Goal: Task Accomplishment & Management: Complete application form

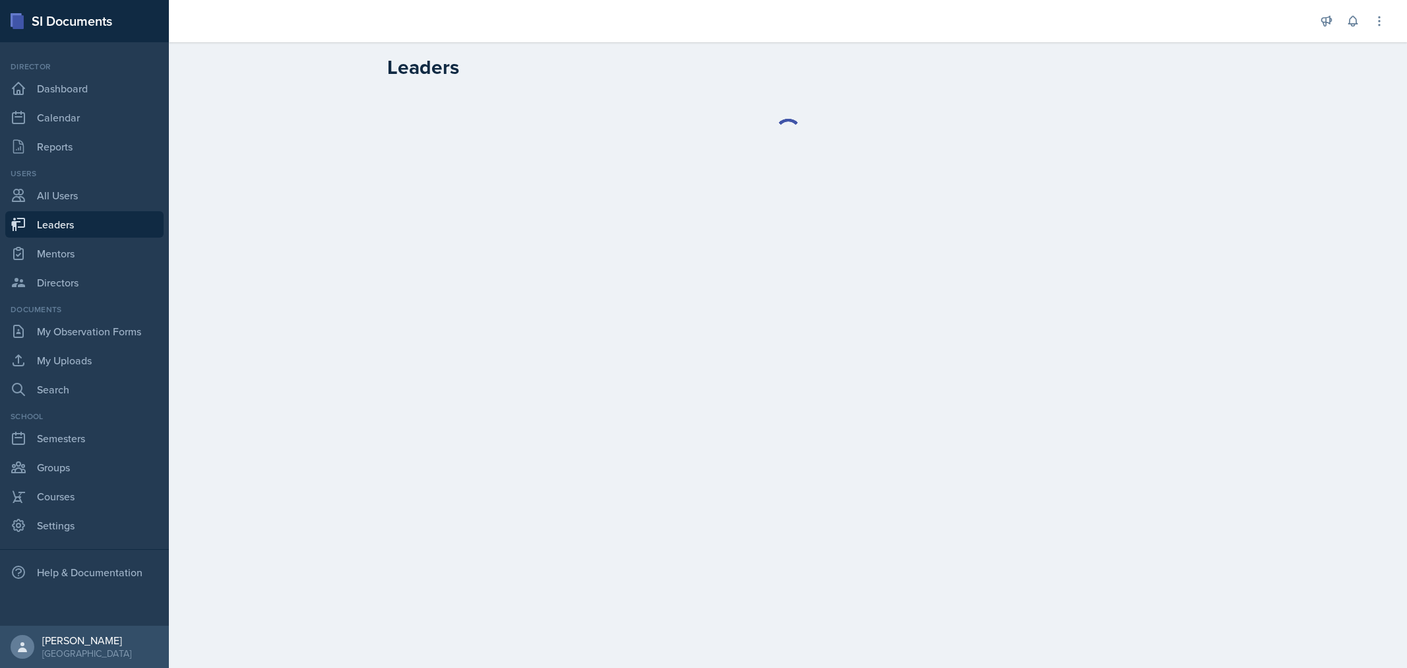
select select "0924c876-6fa7-4296-b593-7db6428ef465"
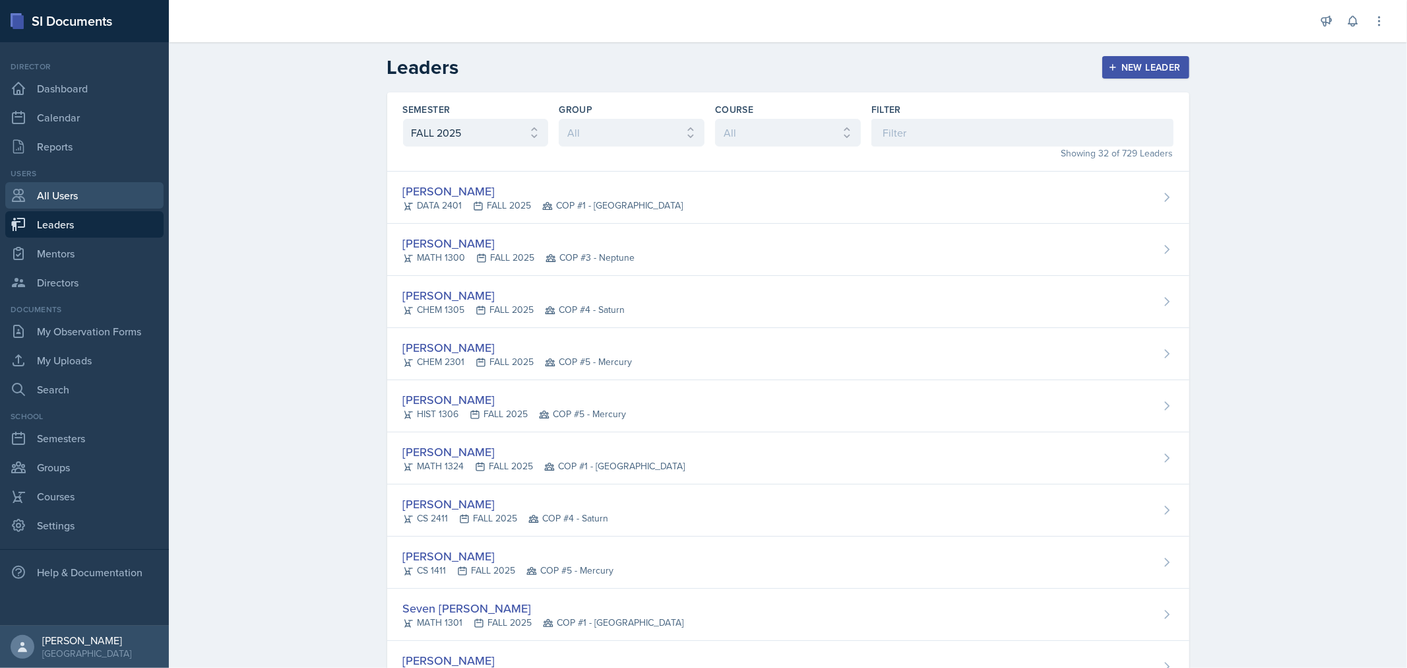
click at [75, 200] on link "All Users" at bounding box center [84, 195] width 158 height 26
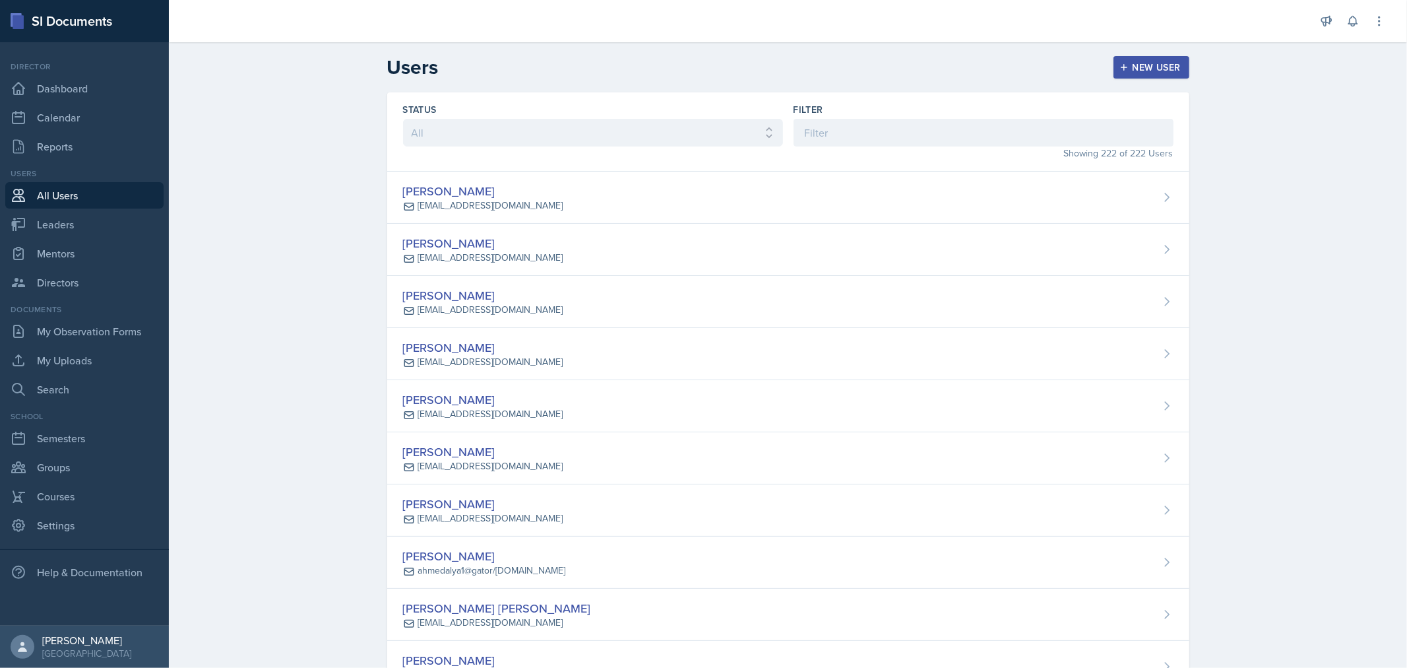
click at [1122, 71] on icon "button" at bounding box center [1124, 67] width 9 height 9
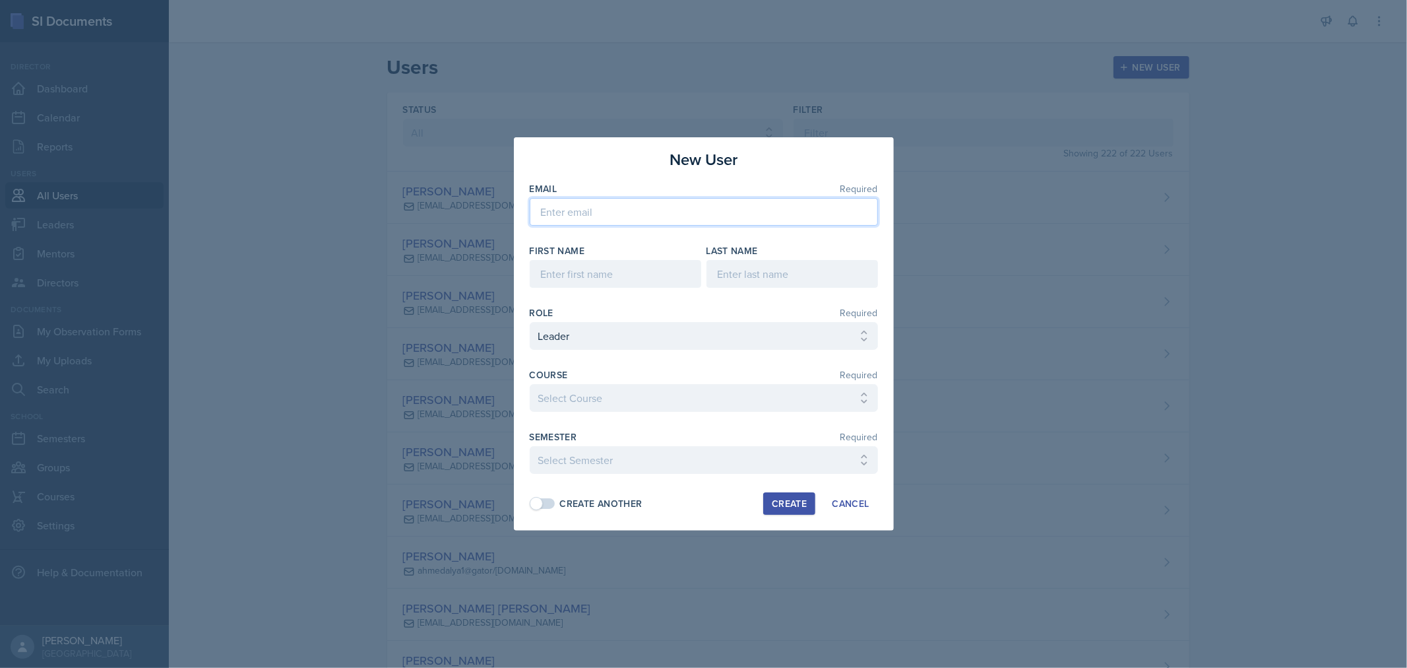
click at [693, 207] on input "email" at bounding box center [704, 212] width 348 height 28
paste input "[EMAIL_ADDRESS][DOMAIN_NAME]"
type input "[EMAIL_ADDRESS][DOMAIN_NAME]"
click at [656, 286] on input at bounding box center [616, 274] width 172 height 28
type input "[PERSON_NAME]"
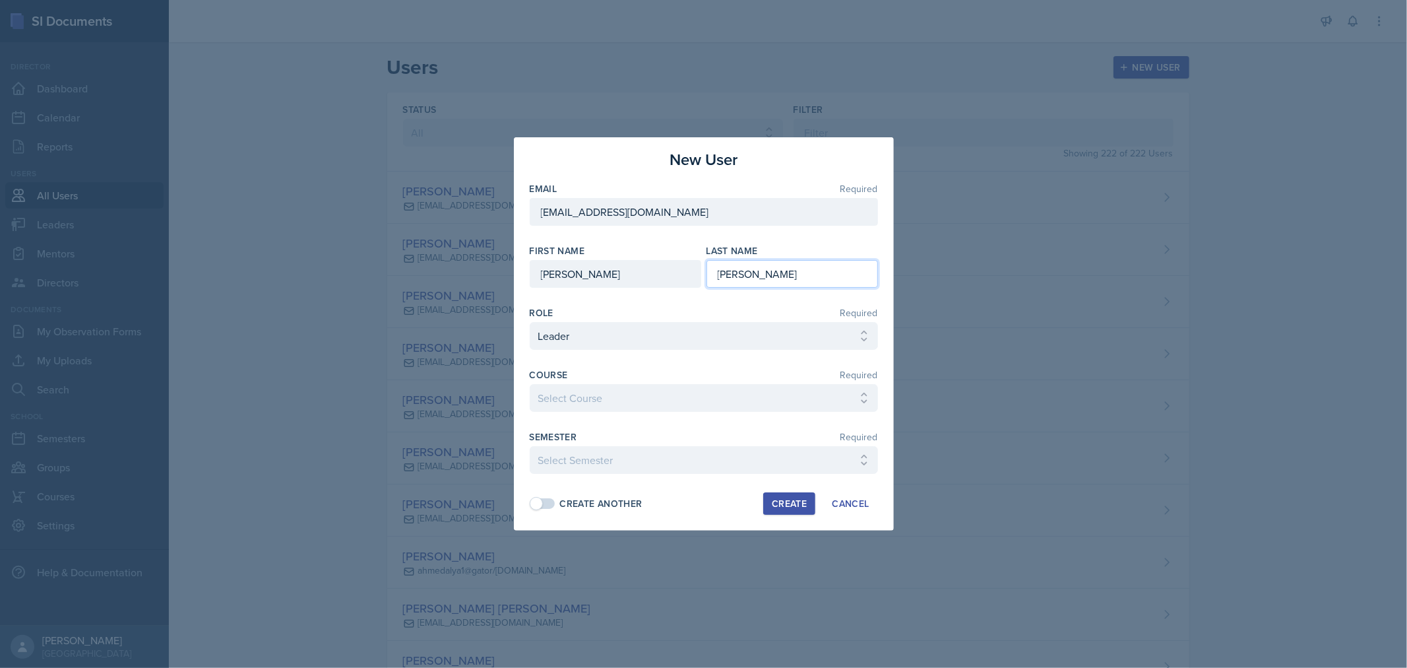
type input "[PERSON_NAME]"
click at [763, 403] on select "Select Course ACC 2301 ART 1301 ART 1302 ART 1310 BIOL 1301 BIOL 1302 BIOL 1310…" at bounding box center [704, 398] width 348 height 28
select select "c3a50d7d-2f3e-4127-8f4d-13a89c89b7bc"
click at [530, 384] on select "Select Course ACC 2301 ART 1301 ART 1302 ART 1310 BIOL 1301 BIOL 1302 BIOL 1310…" at bounding box center [704, 398] width 348 height 28
click at [707, 460] on select "Select Semester FALL 2025 Summer II 2025 Summer I 2025 Spring 2025 Fall 2024 Su…" at bounding box center [704, 460] width 348 height 28
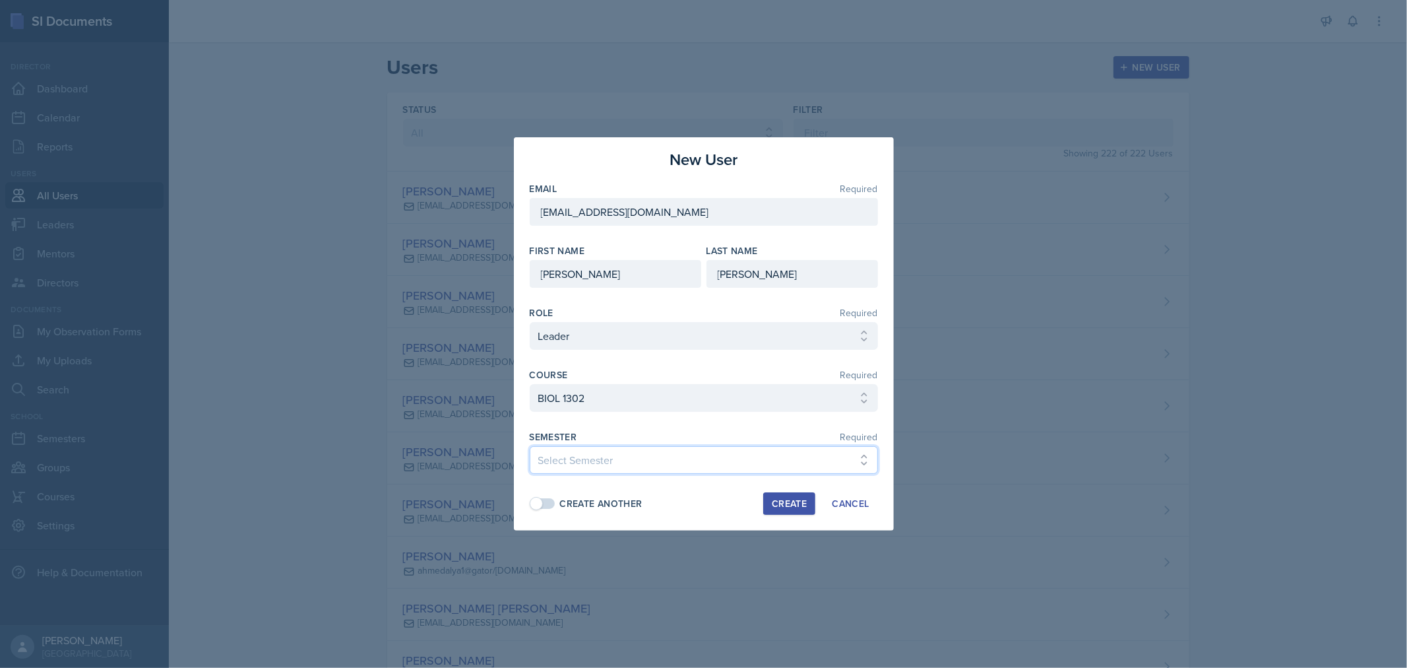
select select "0924c876-6fa7-4296-b593-7db6428ef465"
click at [530, 446] on select "Select Semester FALL 2025 Summer II 2025 Summer I 2025 Spring 2025 Fall 2024 Su…" at bounding box center [704, 460] width 348 height 28
click at [584, 503] on div "Create Another" at bounding box center [601, 504] width 82 height 14
click at [790, 502] on div "Create" at bounding box center [789, 503] width 35 height 11
select select
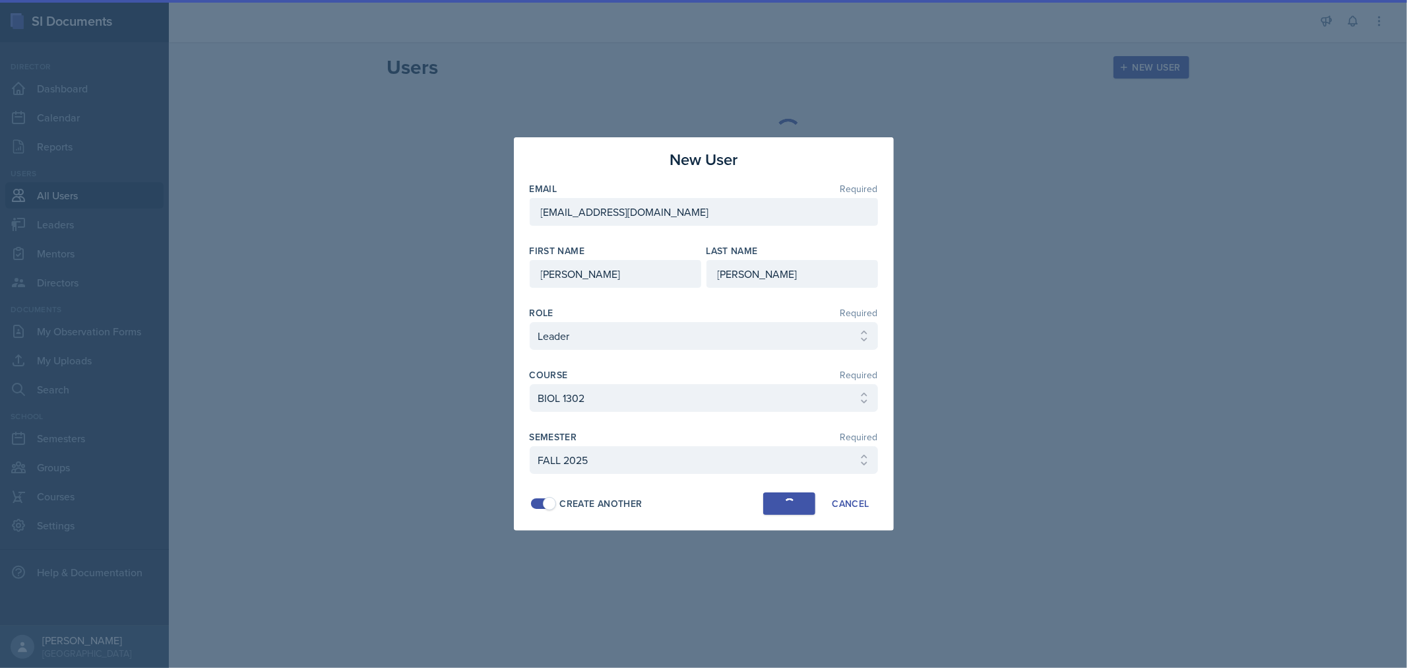
select select
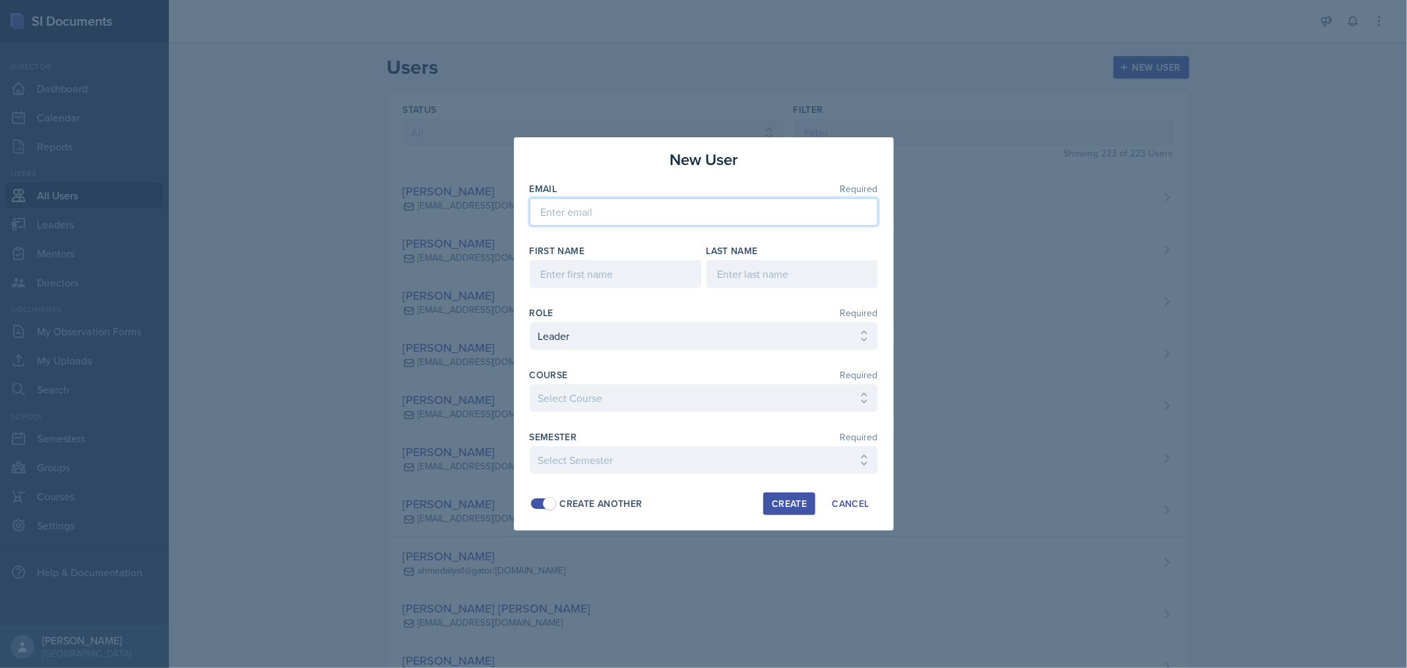
click at [668, 218] on input "email" at bounding box center [704, 212] width 348 height 28
paste input "[EMAIL_ADDRESS][DOMAIN_NAME]"
type input "[EMAIL_ADDRESS][DOMAIN_NAME]"
click at [609, 272] on input at bounding box center [616, 274] width 172 height 28
type input "[PERSON_NAME]"
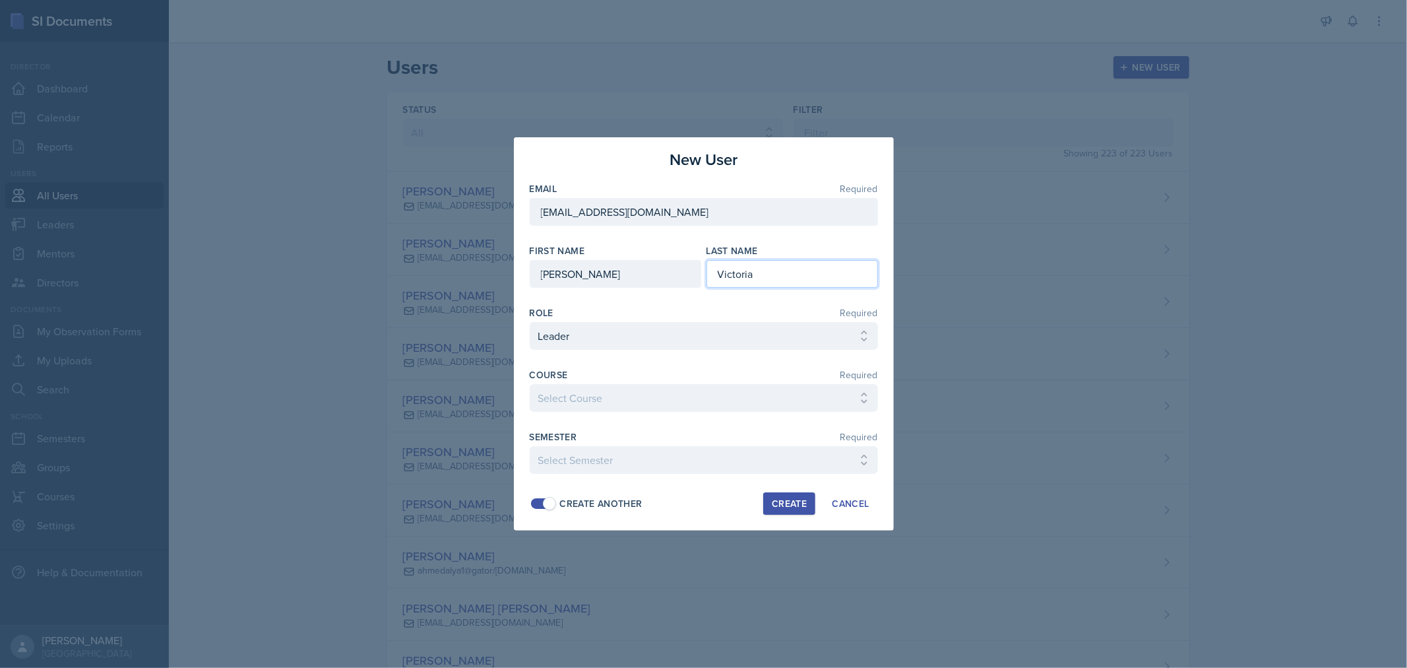
type input "Victoria"
click at [657, 394] on select "Select Course ACC 2301 ART 1301 ART 1302 ART 1310 BIOL 1301 BIOL 1302 BIOL 1310…" at bounding box center [704, 398] width 348 height 28
select select "c73234d0-58dc-4671-94d5-5ef6a03f38bd"
click at [530, 384] on select "Select Course ACC 2301 ART 1301 ART 1302 ART 1310 BIOL 1301 BIOL 1302 BIOL 1310…" at bounding box center [704, 398] width 348 height 28
click at [602, 465] on select "Select Semester FALL 2025 Summer II 2025 Summer I 2025 Spring 2025 Fall 2024 Su…" at bounding box center [704, 460] width 348 height 28
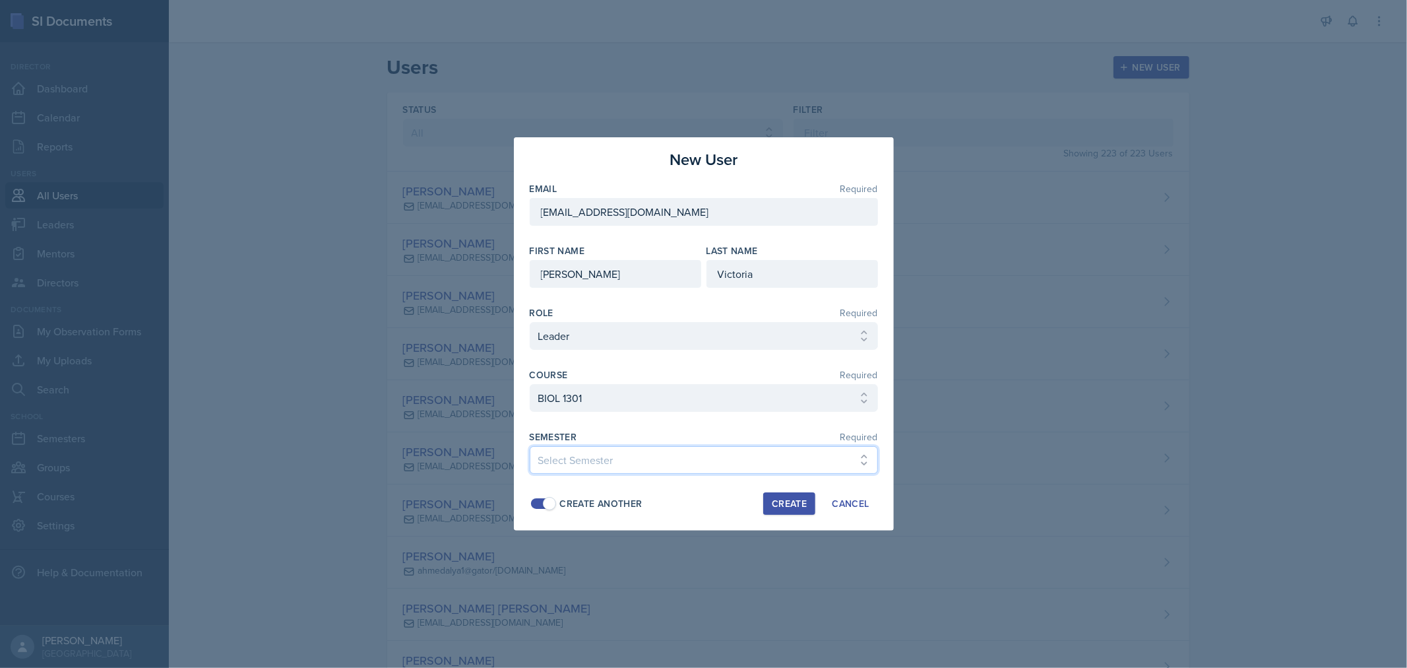
select select "0924c876-6fa7-4296-b593-7db6428ef465"
click at [530, 446] on select "Select Semester FALL 2025 Summer II 2025 Summer I 2025 Spring 2025 Fall 2024 Su…" at bounding box center [704, 460] width 348 height 28
click at [781, 500] on div "Create" at bounding box center [789, 503] width 35 height 11
select select
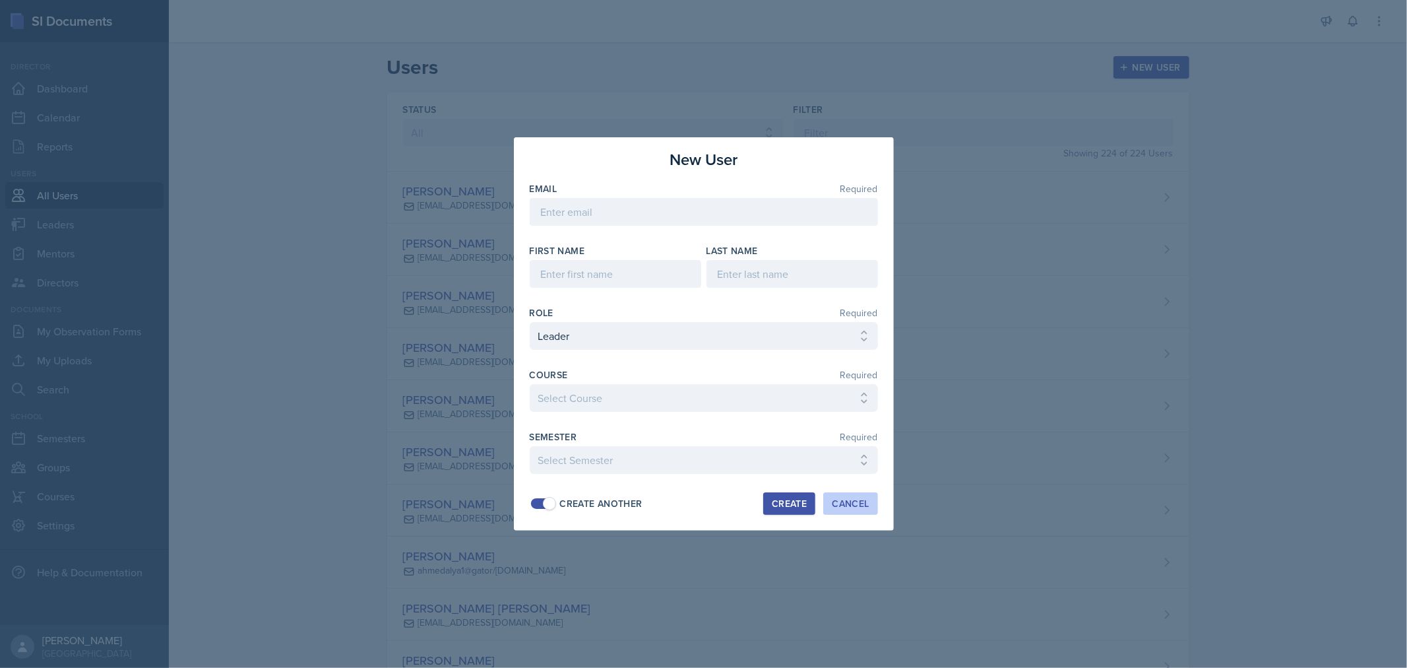
click at [855, 512] on button "Cancel" at bounding box center [850, 503] width 54 height 22
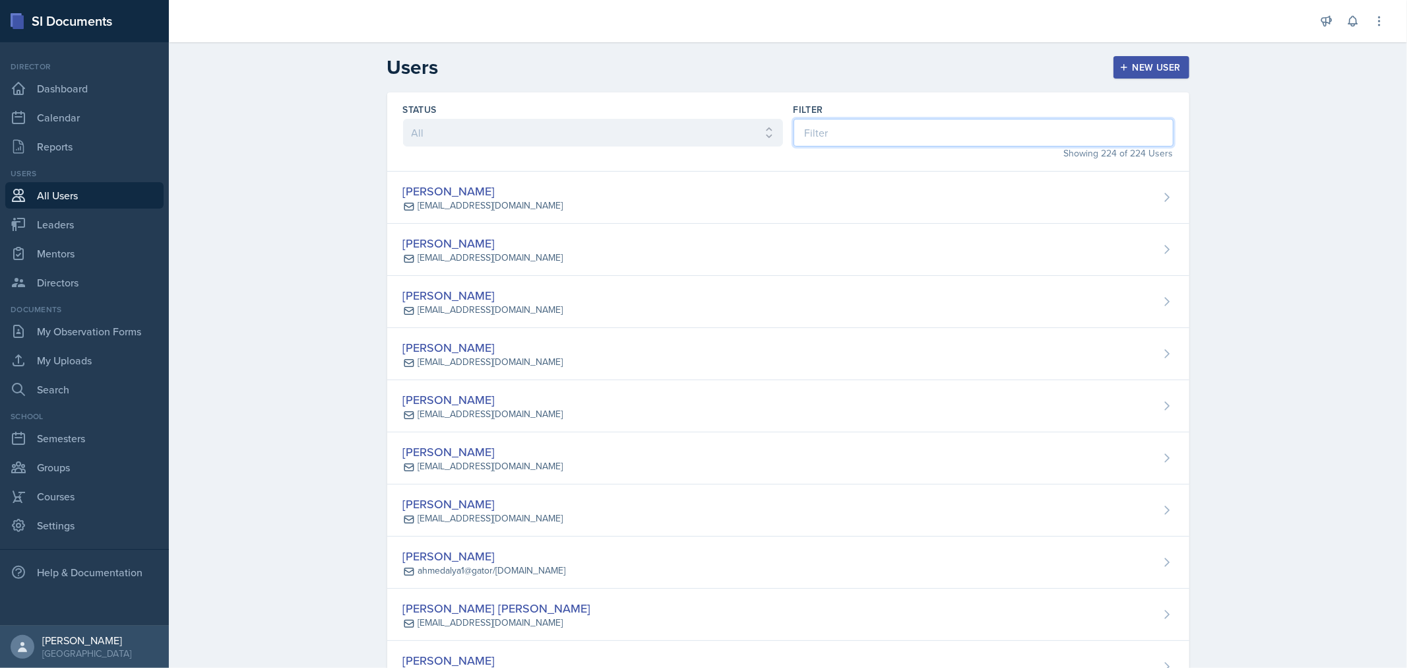
click at [865, 137] on input at bounding box center [984, 133] width 380 height 28
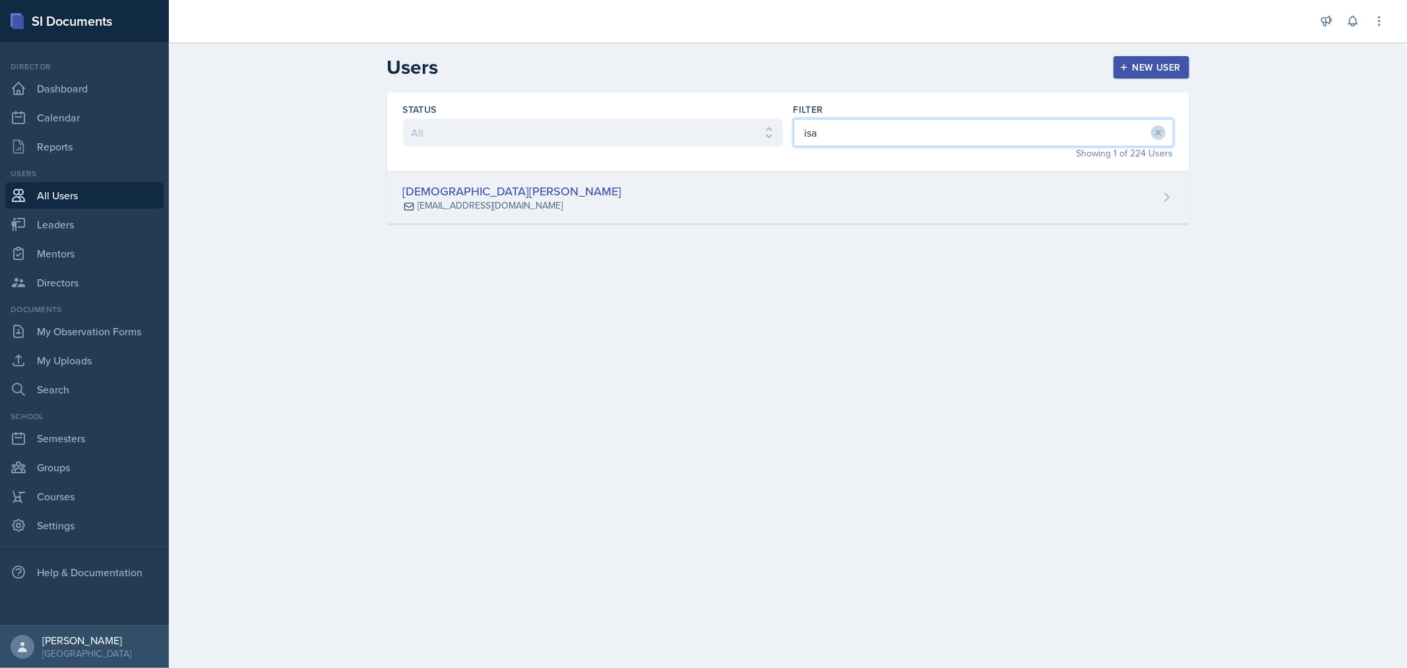
type input "isa"
click at [770, 195] on div "Isaiah Le [EMAIL_ADDRESS][DOMAIN_NAME]" at bounding box center [788, 198] width 802 height 52
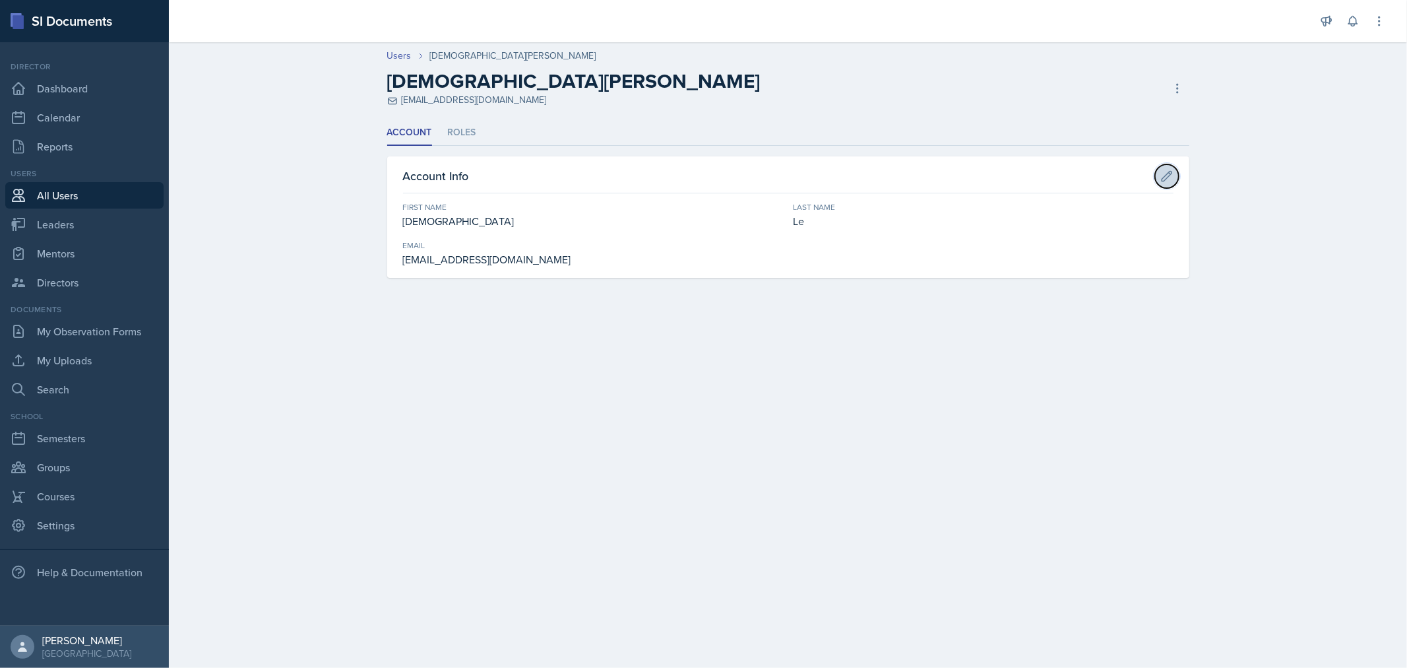
click at [1166, 179] on icon at bounding box center [1167, 176] width 13 height 13
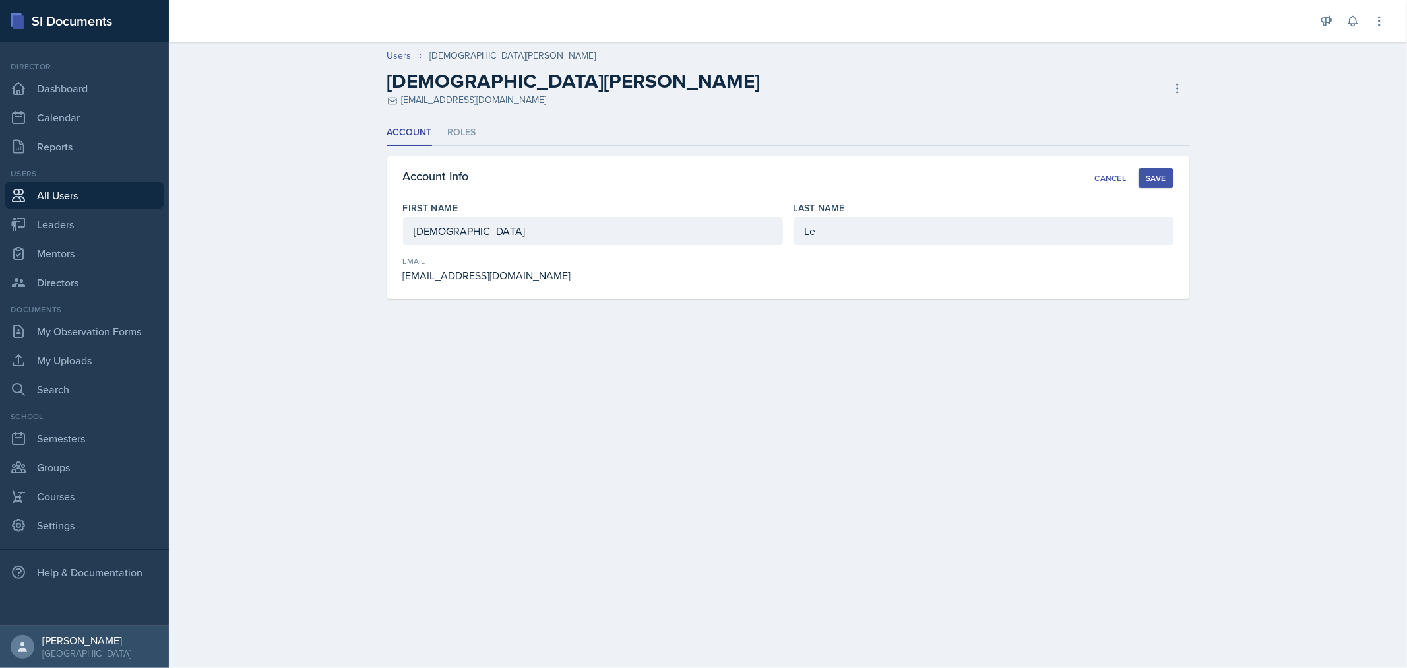
click at [905, 188] on div "Account Info Cancel Save" at bounding box center [788, 180] width 771 height 26
click at [451, 128] on li "Roles" at bounding box center [462, 133] width 28 height 26
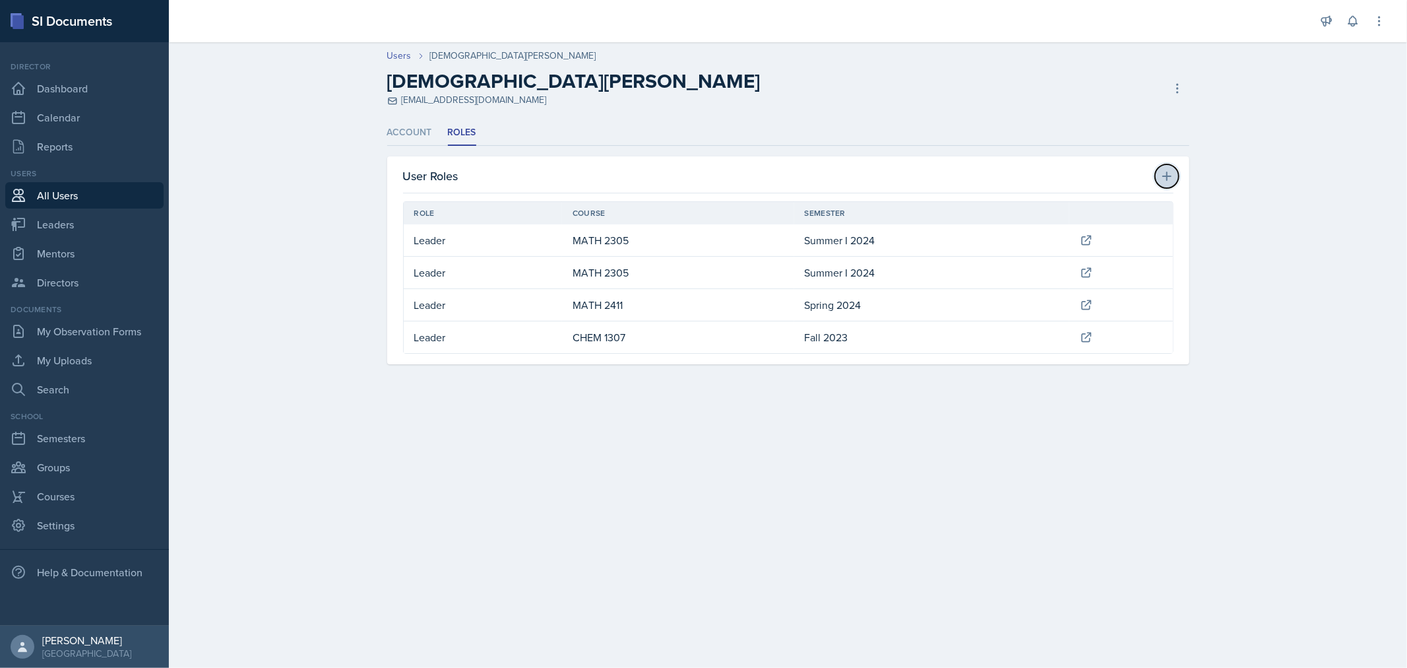
click at [1161, 176] on icon at bounding box center [1167, 176] width 13 height 13
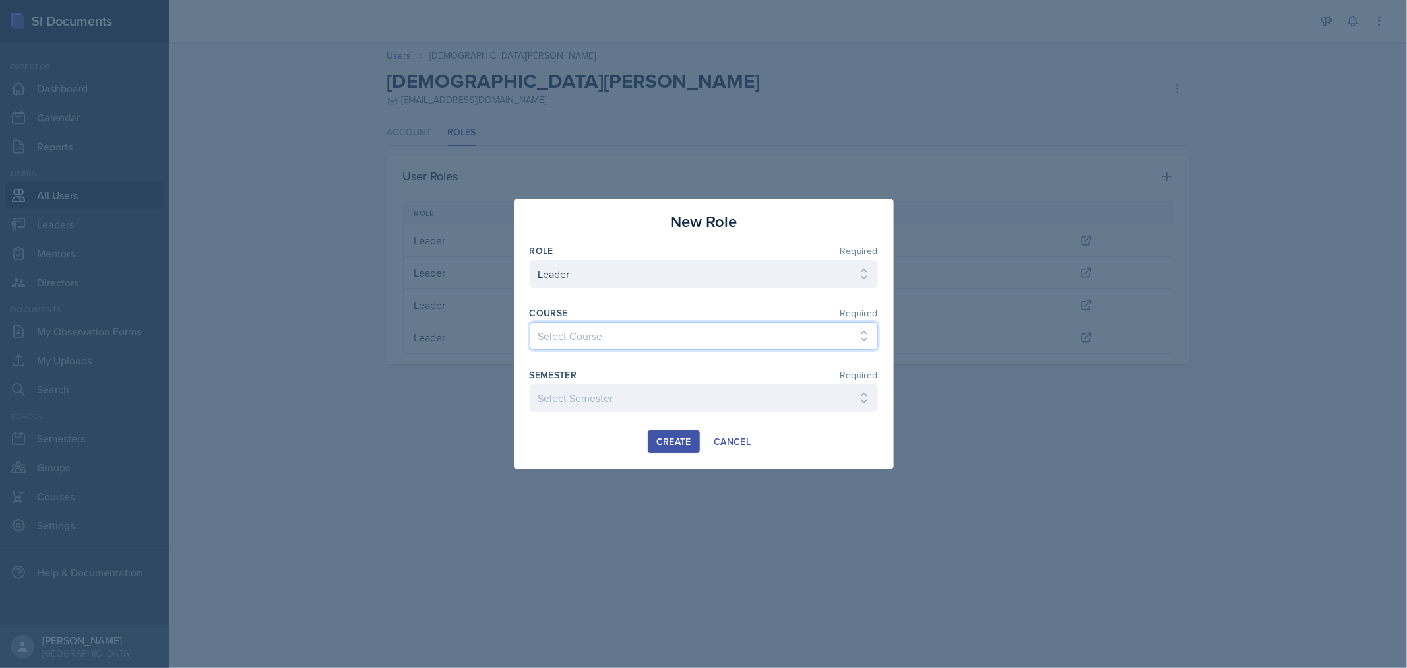
click at [723, 334] on select "Select Course ACC 2301 ART 1301 ART 1302 ART 1310 BIOL 1301 BIOL 1302 BIOL 1310…" at bounding box center [704, 336] width 348 height 28
select select "31b9ddcd-1b0f-4369-9c18-b06cc83889ef"
click at [530, 322] on select "Select Course ACC 2301 ART 1301 ART 1302 ART 1310 BIOL 1301 BIOL 1302 BIOL 1310…" at bounding box center [704, 336] width 348 height 28
click at [722, 398] on select "Select Semester FALL 2025 Summer II 2025 Summer I 2025 Spring 2025 Fall 2024 Su…" at bounding box center [704, 398] width 348 height 28
select select "0924c876-6fa7-4296-b593-7db6428ef465"
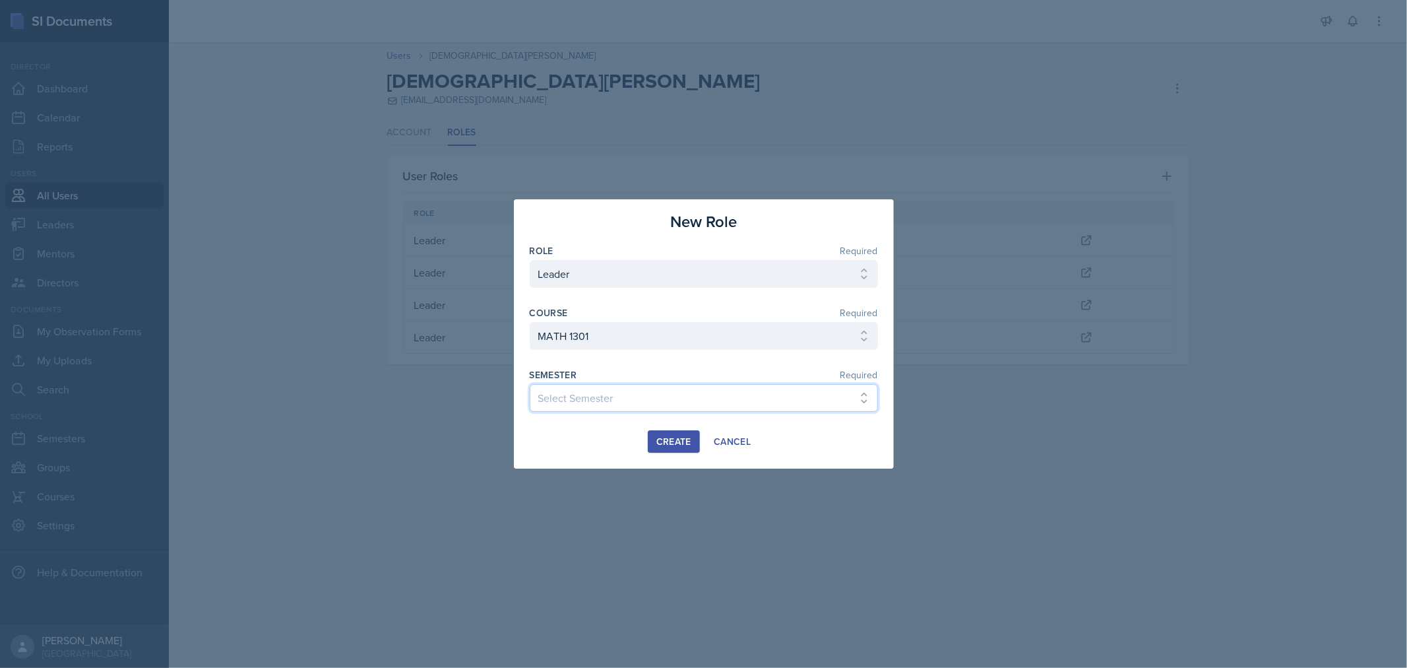
click at [530, 384] on select "Select Semester FALL 2025 Summer II 2025 Summer I 2025 Spring 2025 Fall 2024 Su…" at bounding box center [704, 398] width 348 height 28
click at [684, 443] on div "Create" at bounding box center [674, 441] width 35 height 11
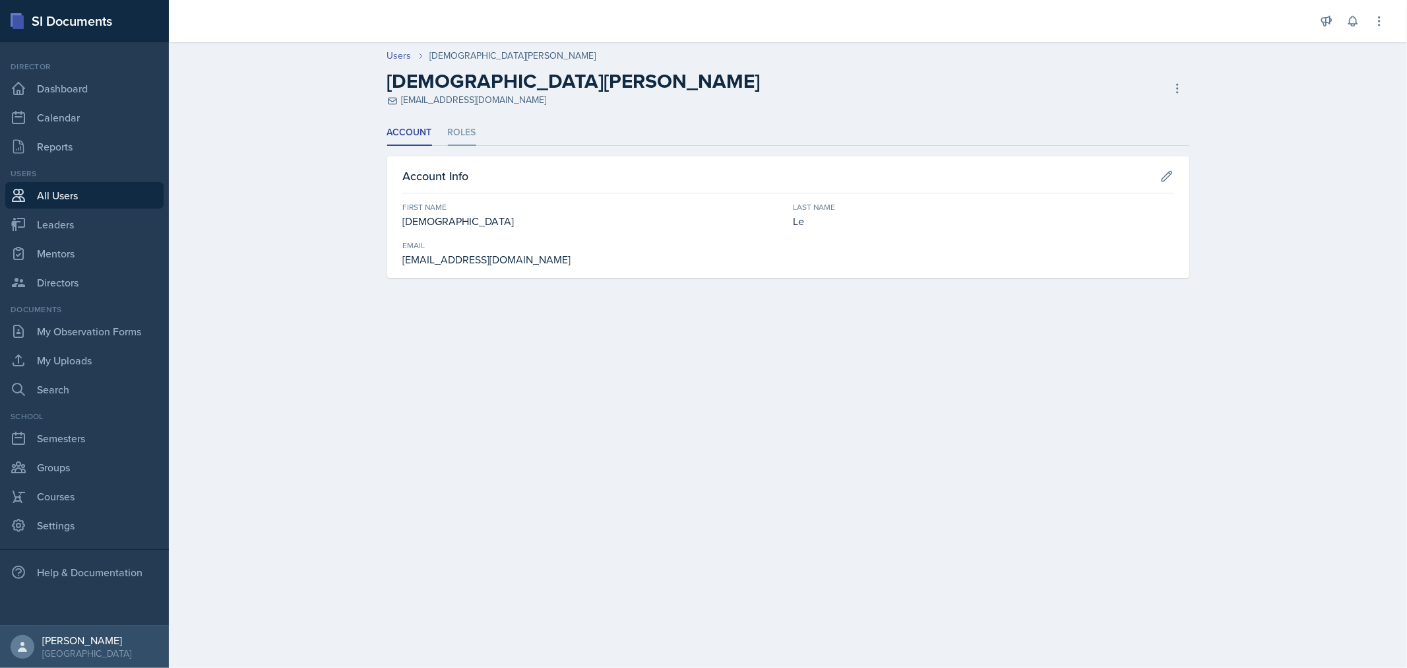
click at [466, 129] on li "Roles" at bounding box center [462, 133] width 28 height 26
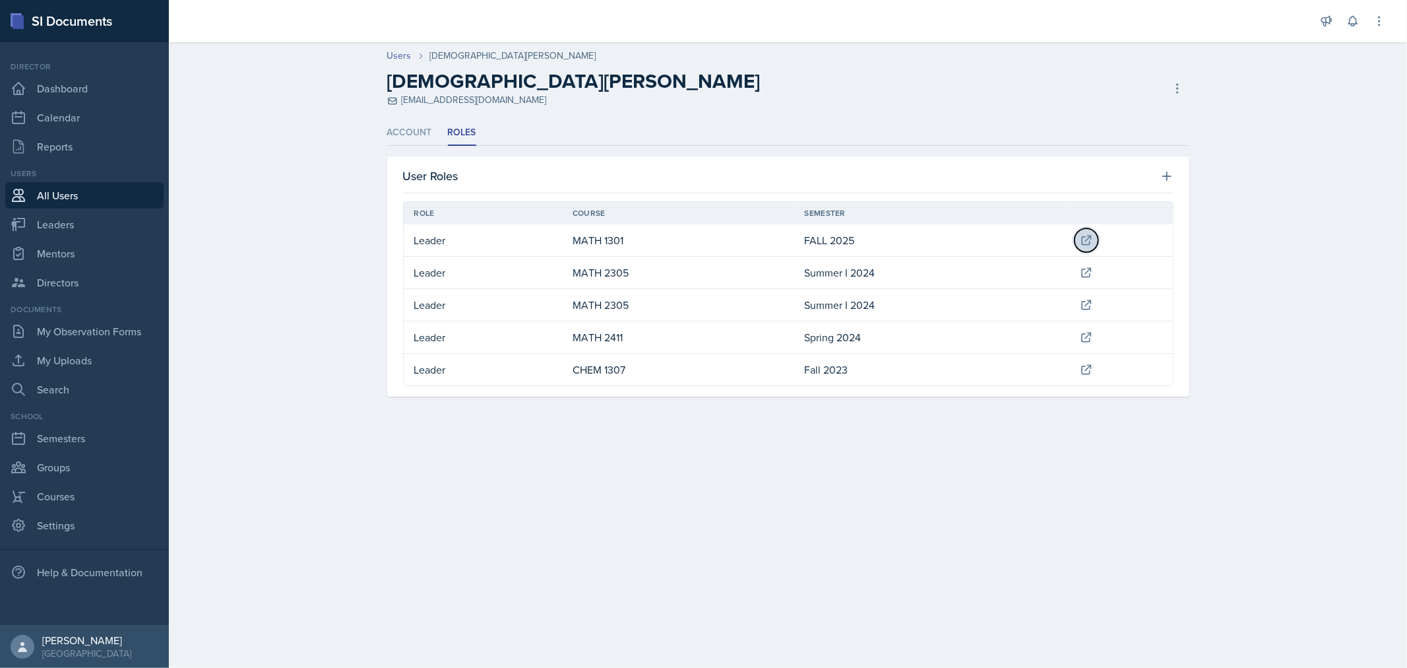
click at [1091, 241] on icon at bounding box center [1086, 240] width 13 height 13
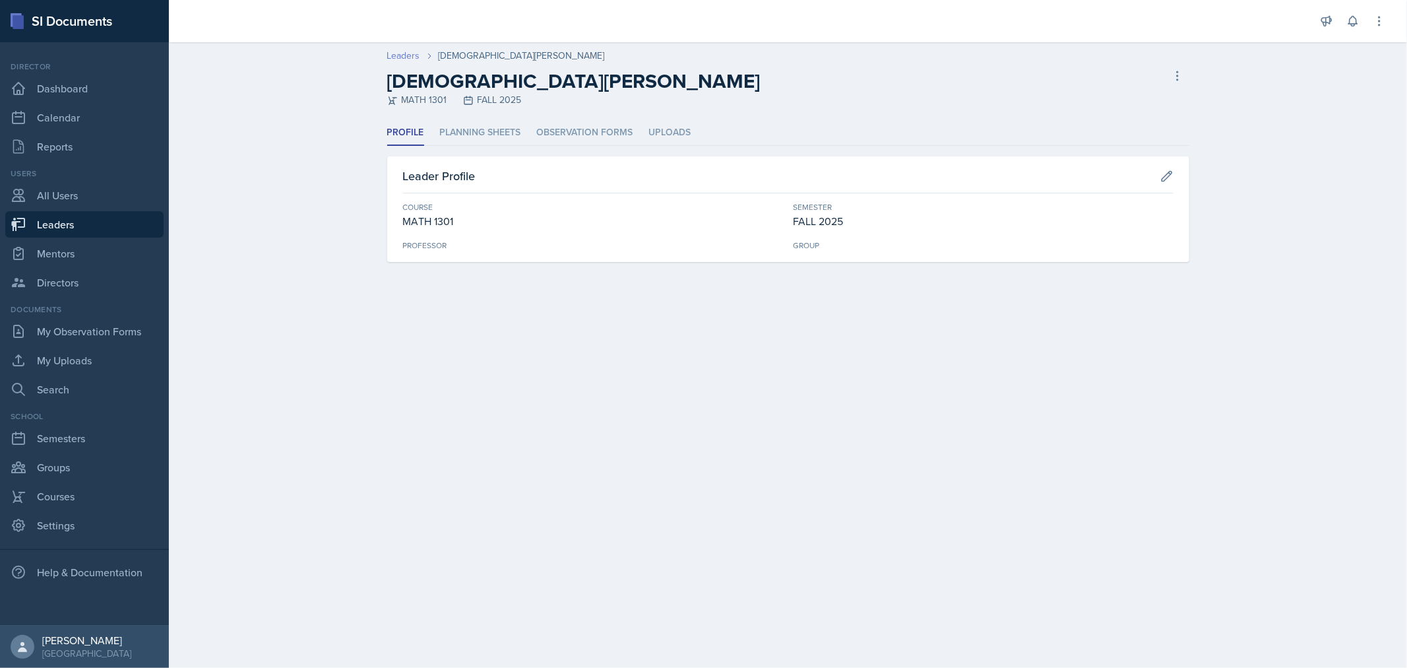
click at [403, 61] on link "Leaders" at bounding box center [403, 56] width 33 height 14
select select "0924c876-6fa7-4296-b593-7db6428ef465"
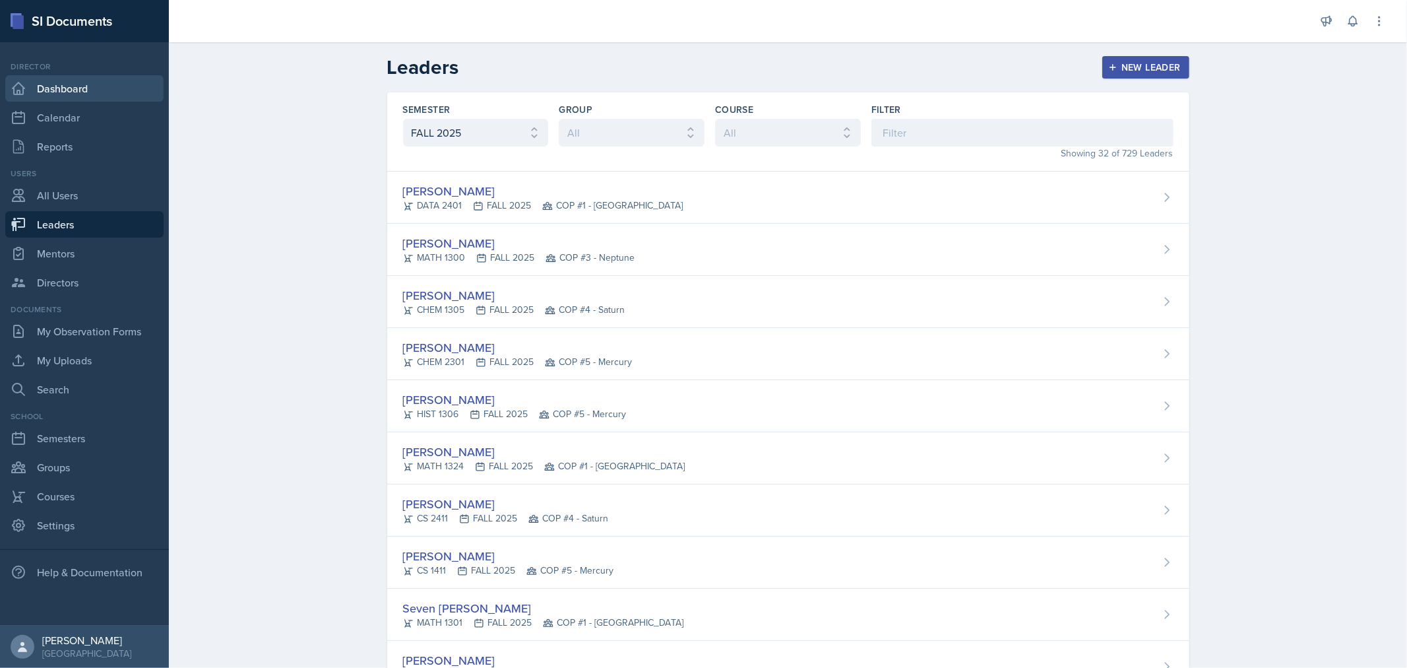
click at [96, 87] on link "Dashboard" at bounding box center [84, 88] width 158 height 26
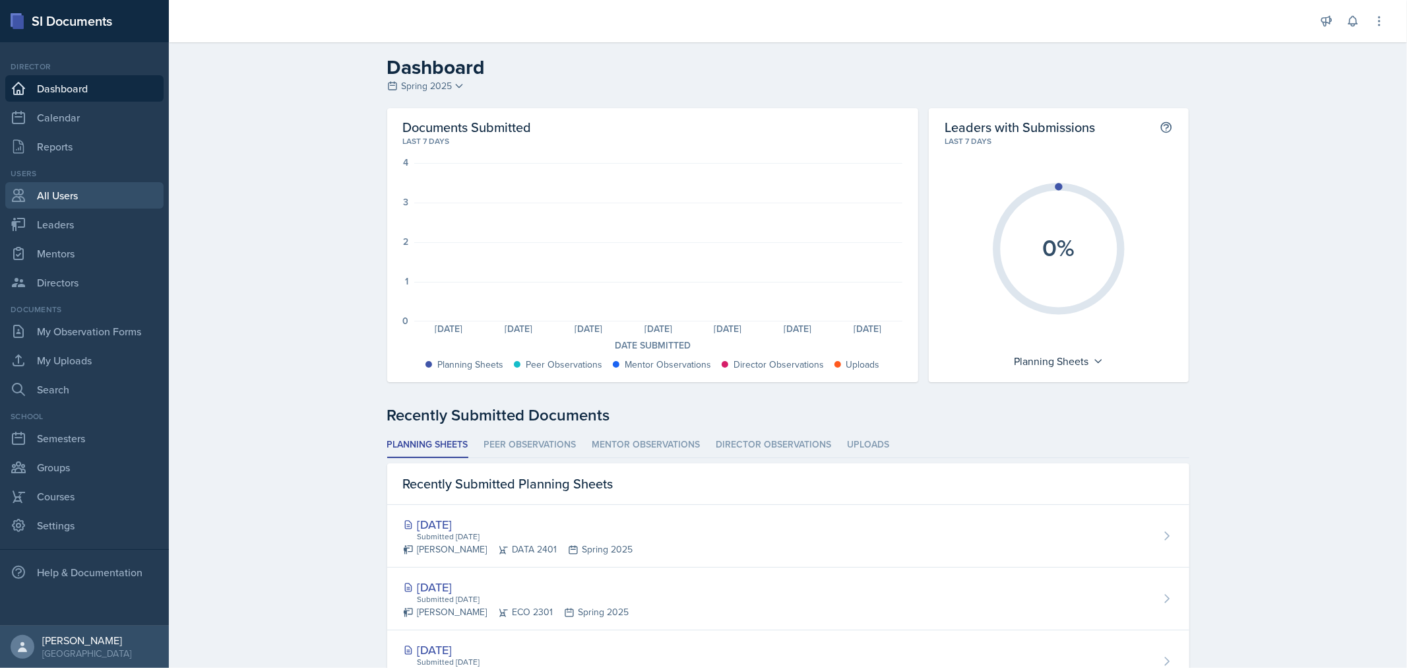
click at [79, 205] on link "All Users" at bounding box center [84, 195] width 158 height 26
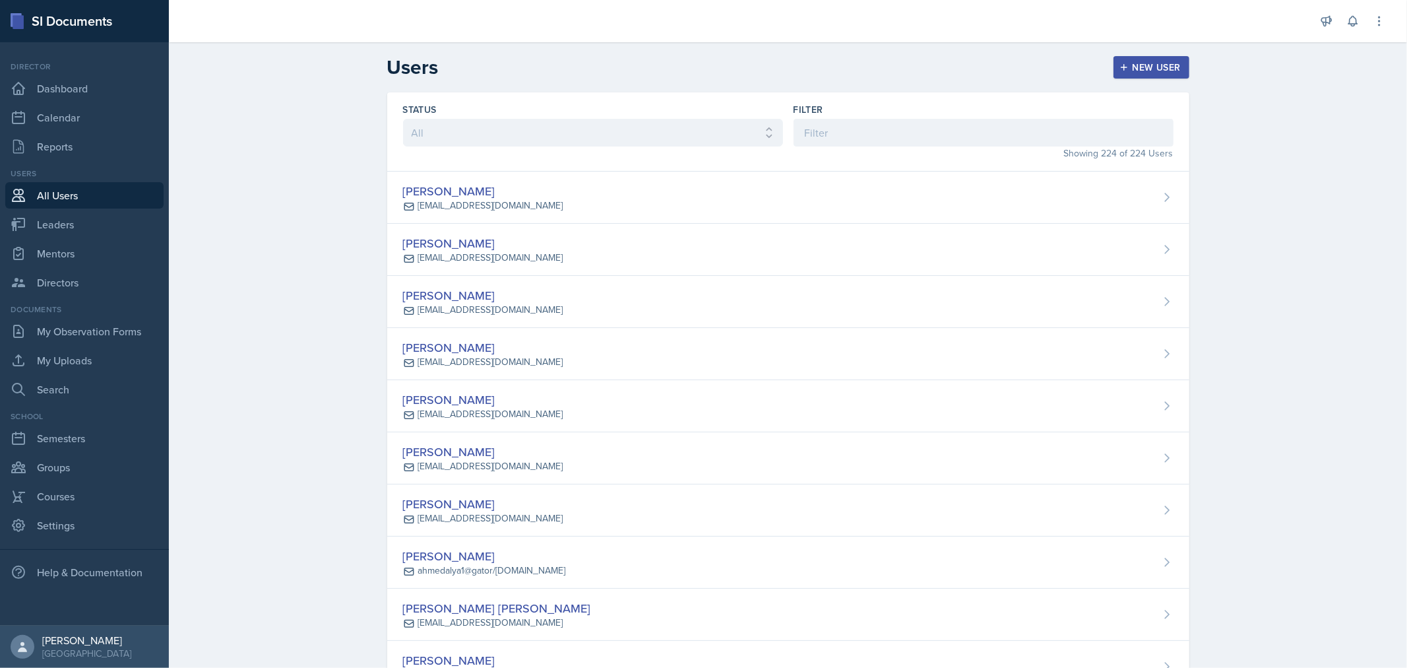
click at [1129, 65] on div "New User" at bounding box center [1151, 67] width 59 height 11
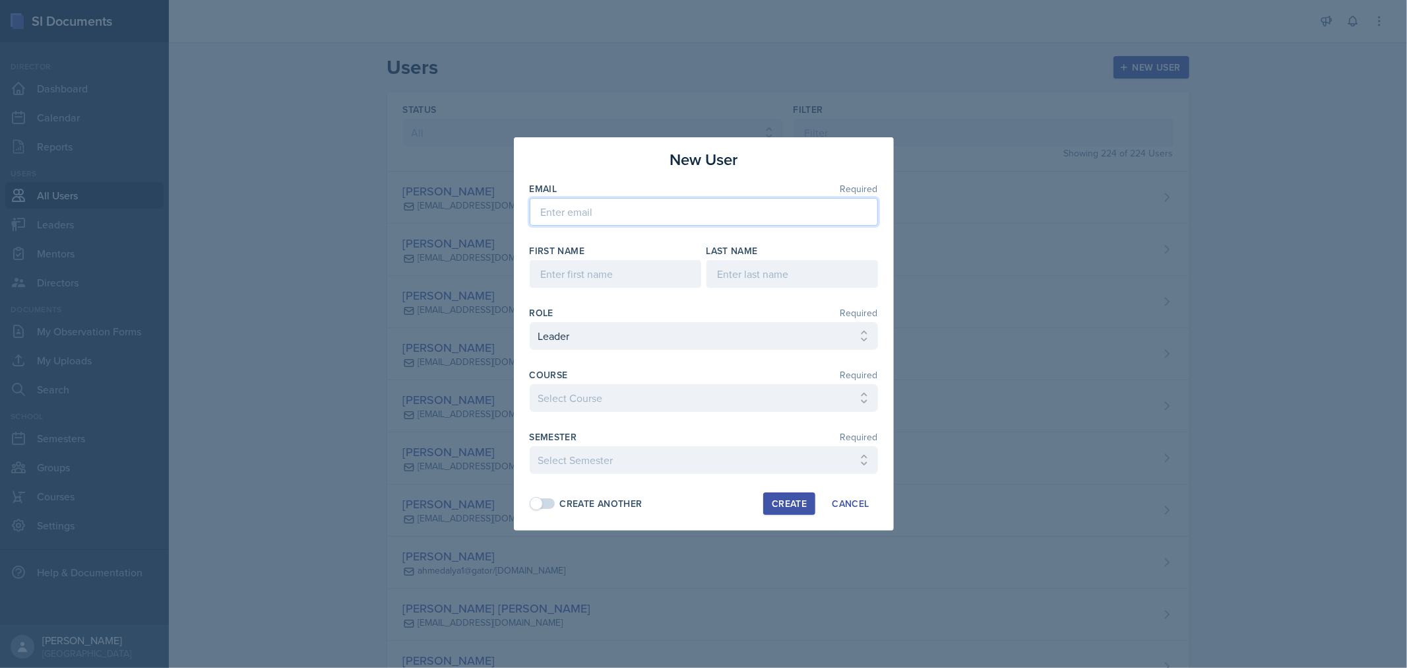
click at [608, 205] on input "email" at bounding box center [704, 212] width 348 height 28
paste input "[EMAIL_ADDRESS][DOMAIN_NAME]"
type input "[EMAIL_ADDRESS][DOMAIN_NAME]"
click at [626, 274] on input at bounding box center [616, 274] width 172 height 28
type input "[PERSON_NAME]"
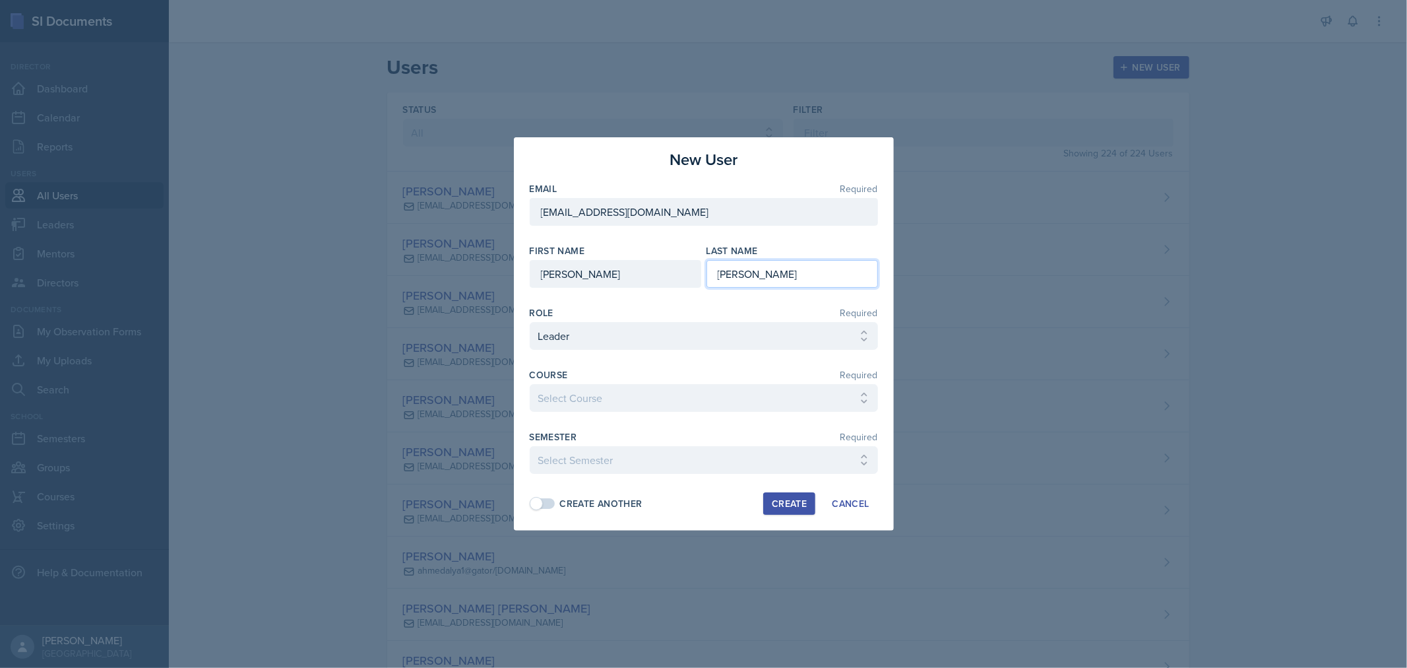
type input "[PERSON_NAME]"
click at [852, 400] on select "Select Course ACC 2301 ART 1301 ART 1302 ART 1310 BIOL 1301 BIOL 1302 BIOL 1310…" at bounding box center [704, 398] width 348 height 28
select select "998d60f9-6c2c-4a46-90ff-6fc264b3409f"
click at [530, 384] on select "Select Course ACC 2301 ART 1301 ART 1302 ART 1310 BIOL 1301 BIOL 1302 BIOL 1310…" at bounding box center [704, 398] width 348 height 28
click at [705, 456] on select "Select Semester FALL 2025 Summer II 2025 Summer I 2025 Spring 2025 Fall 2024 Su…" at bounding box center [704, 460] width 348 height 28
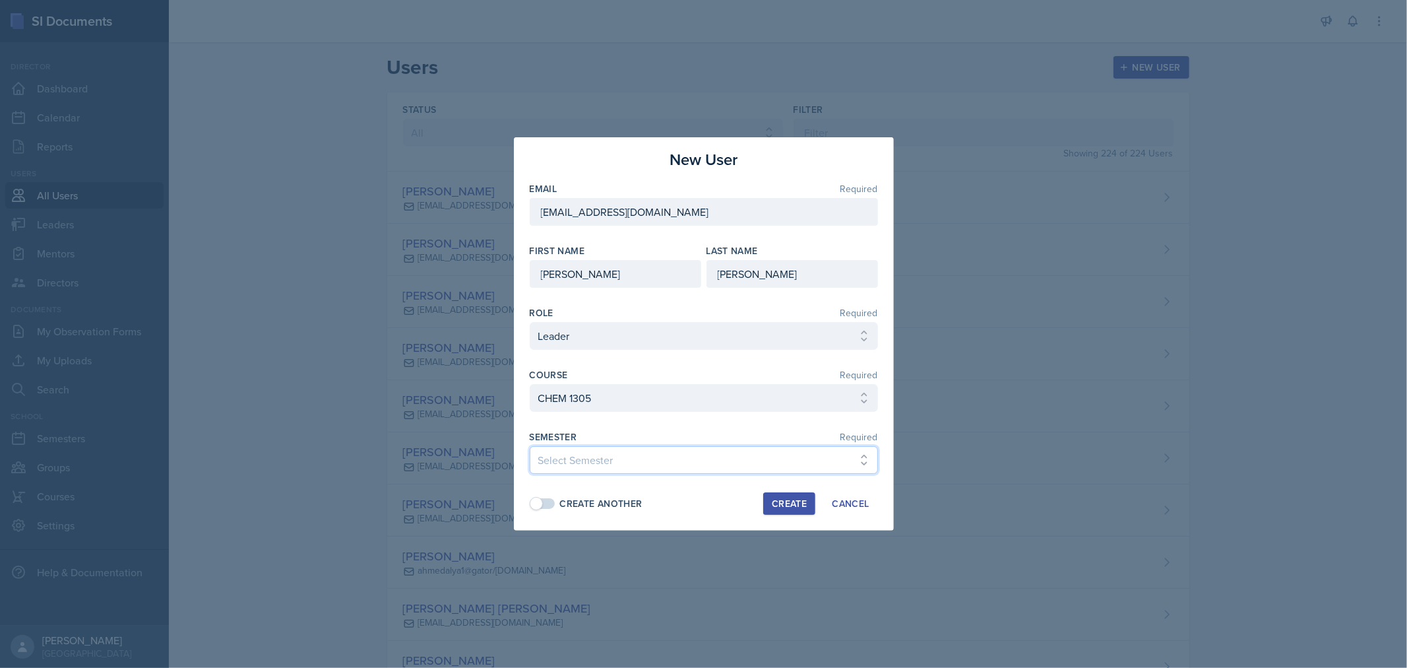
select select "0924c876-6fa7-4296-b593-7db6428ef465"
click at [530, 446] on select "Select Semester FALL 2025 Summer II 2025 Summer I 2025 Spring 2025 Fall 2024 Su…" at bounding box center [704, 460] width 348 height 28
click at [556, 504] on span at bounding box center [543, 503] width 26 height 13
click at [775, 503] on div "Create" at bounding box center [789, 503] width 35 height 11
select select
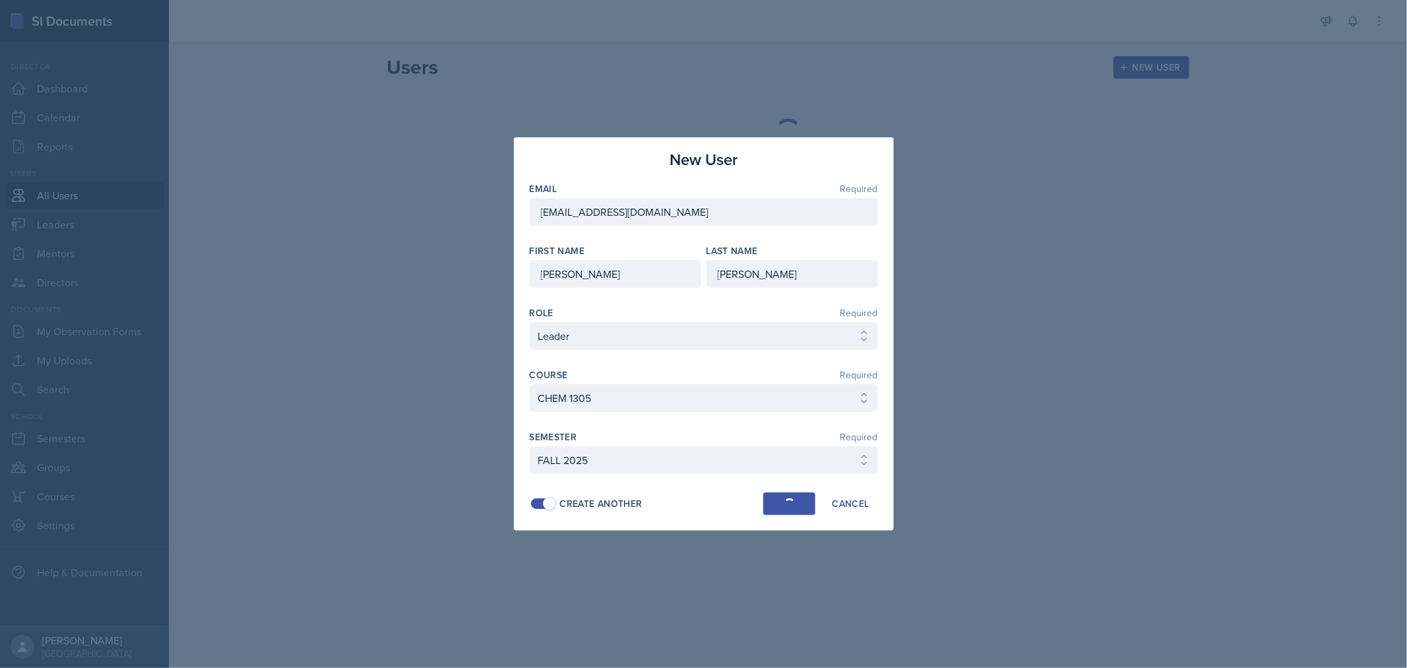
select select
click at [623, 214] on input "email" at bounding box center [704, 212] width 348 height 28
paste input "[EMAIL_ADDRESS][DOMAIN_NAME]"
type input "[EMAIL_ADDRESS][DOMAIN_NAME]"
click at [627, 277] on input at bounding box center [616, 274] width 172 height 28
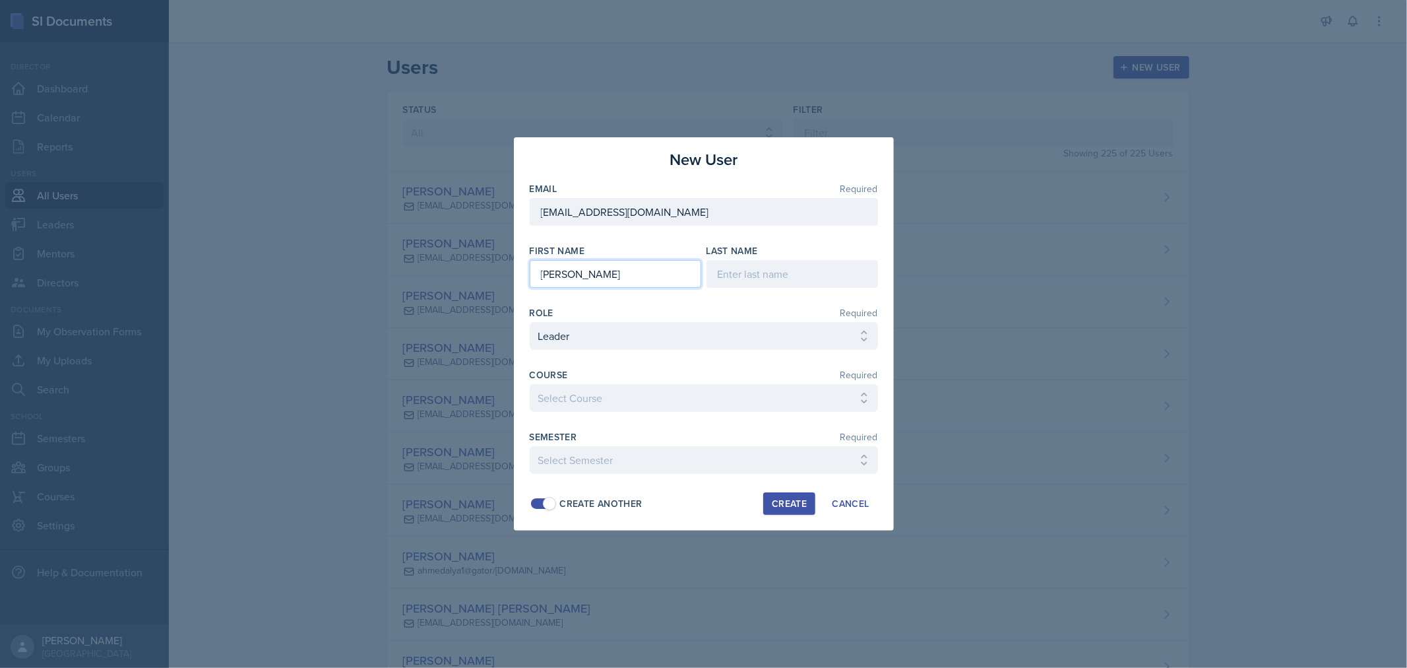
type input "[PERSON_NAME]"
click at [786, 394] on select "Select Course ACC 2301 ART 1301 ART 1302 ART 1310 BIOL 1301 BIOL 1302 BIOL 1310…" at bounding box center [704, 398] width 348 height 28
select select "998d60f9-6c2c-4a46-90ff-6fc264b3409f"
click at [530, 384] on select "Select Course ACC 2301 ART 1301 ART 1302 ART 1310 BIOL 1301 BIOL 1302 BIOL 1310…" at bounding box center [704, 398] width 348 height 28
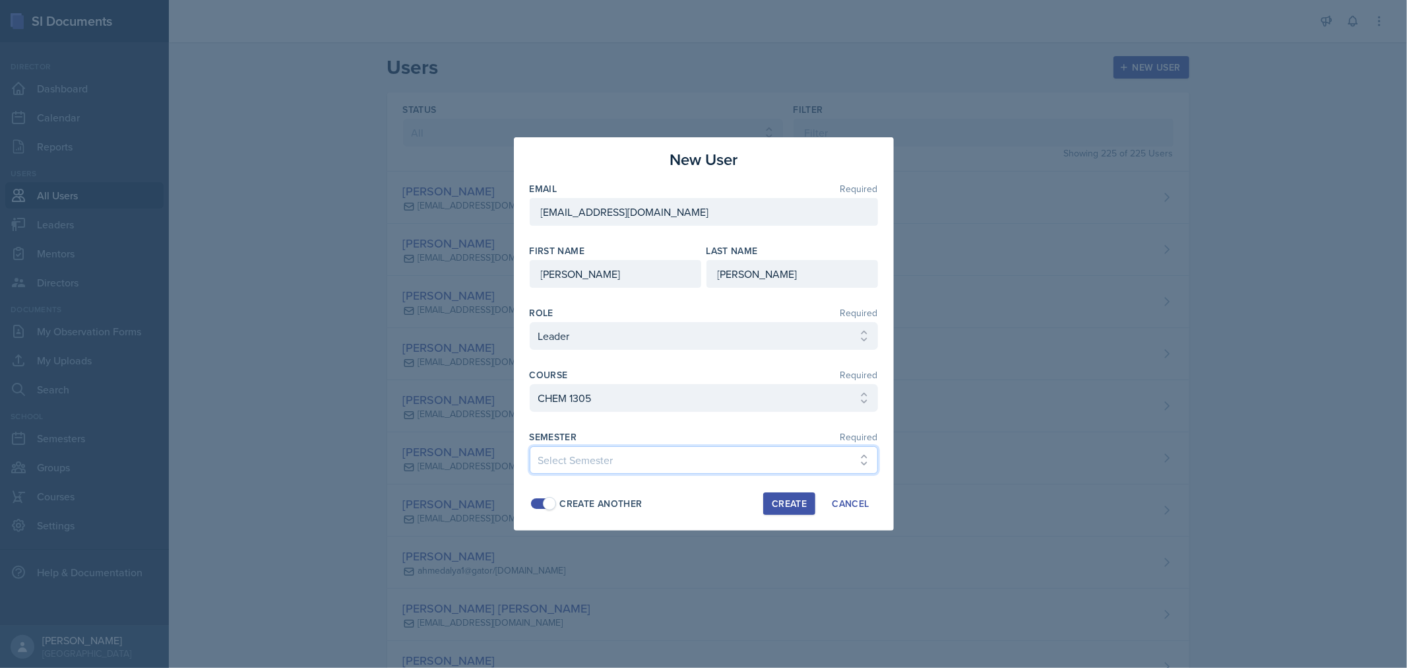
click at [691, 459] on select "Select Semester FALL 2025 Summer II 2025 Summer I 2025 Spring 2025 Fall 2024 Su…" at bounding box center [704, 460] width 348 height 28
select select "0924c876-6fa7-4296-b593-7db6428ef465"
click at [530, 446] on select "Select Semester FALL 2025 Summer II 2025 Summer I 2025 Spring 2025 Fall 2024 Su…" at bounding box center [704, 460] width 348 height 28
click at [619, 505] on div "Create Another" at bounding box center [601, 504] width 82 height 14
click at [784, 505] on div "Create" at bounding box center [789, 503] width 35 height 11
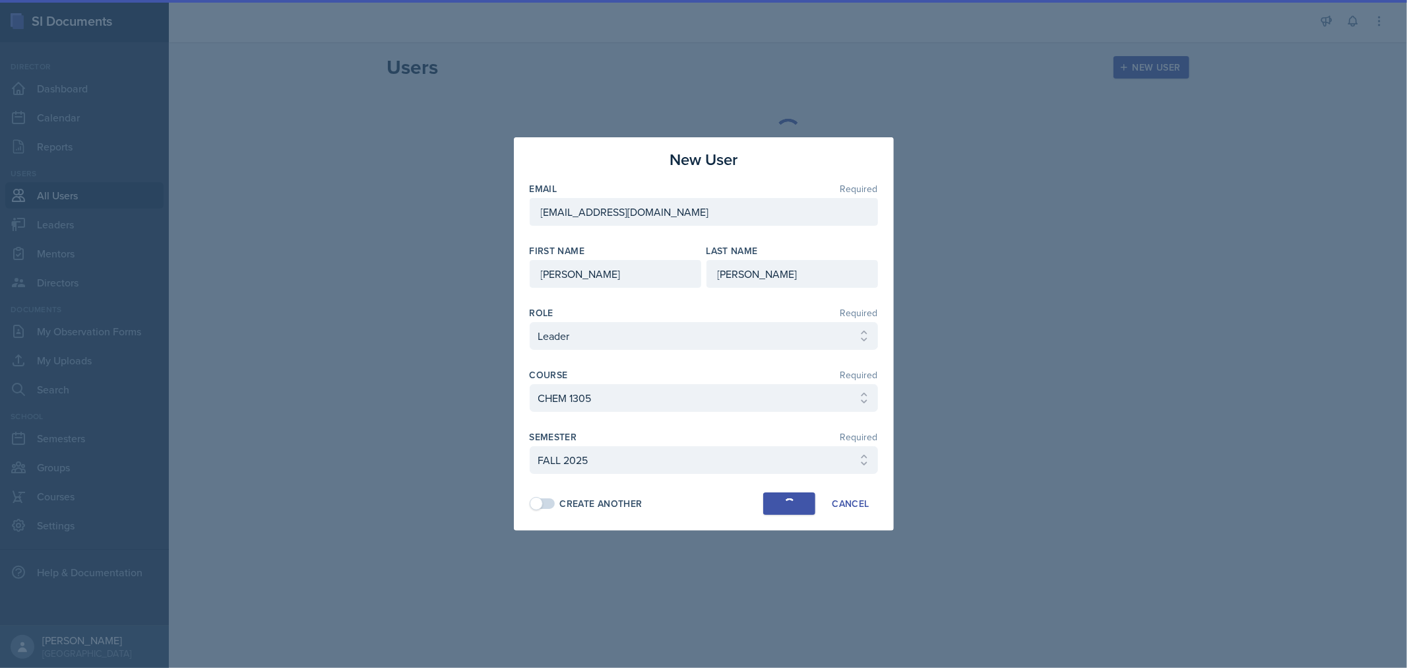
select select
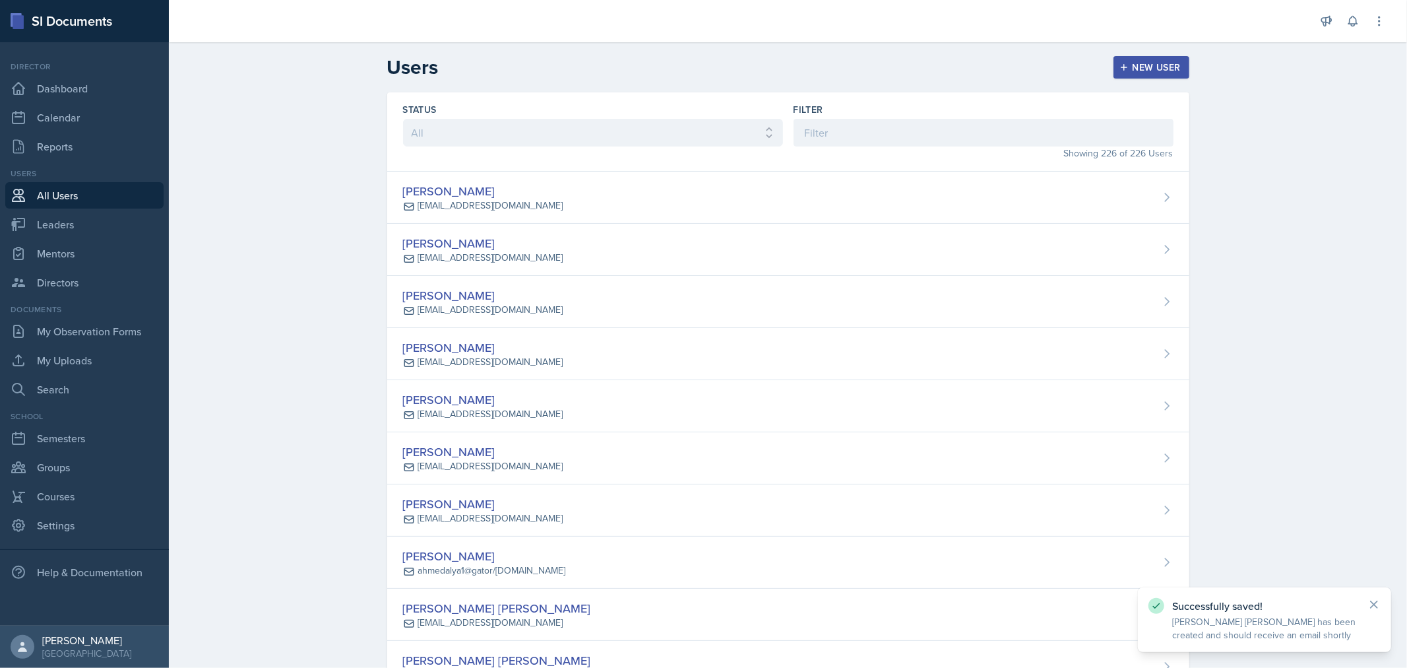
click at [124, 193] on link "All Users" at bounding box center [84, 195] width 158 height 26
click at [88, 96] on link "Dashboard" at bounding box center [84, 88] width 158 height 26
